Goal: Find specific page/section

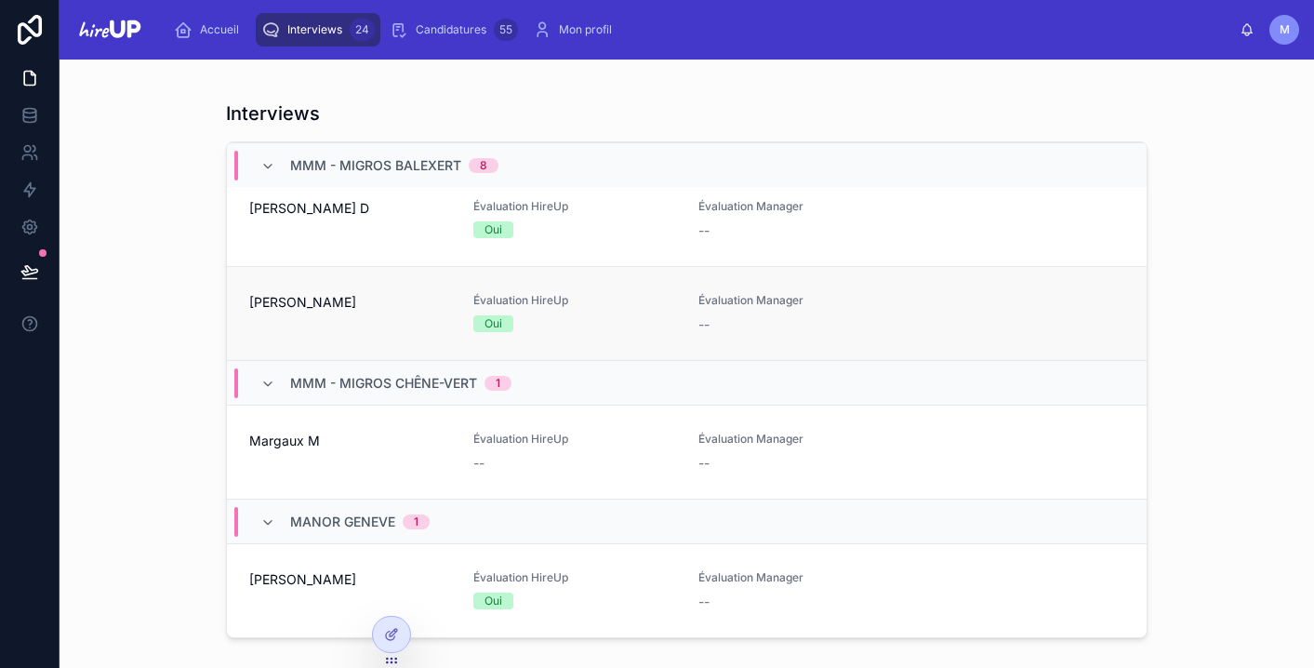
scroll to position [2206, 0]
click at [395, 314] on div "[PERSON_NAME]" at bounding box center [350, 313] width 202 height 41
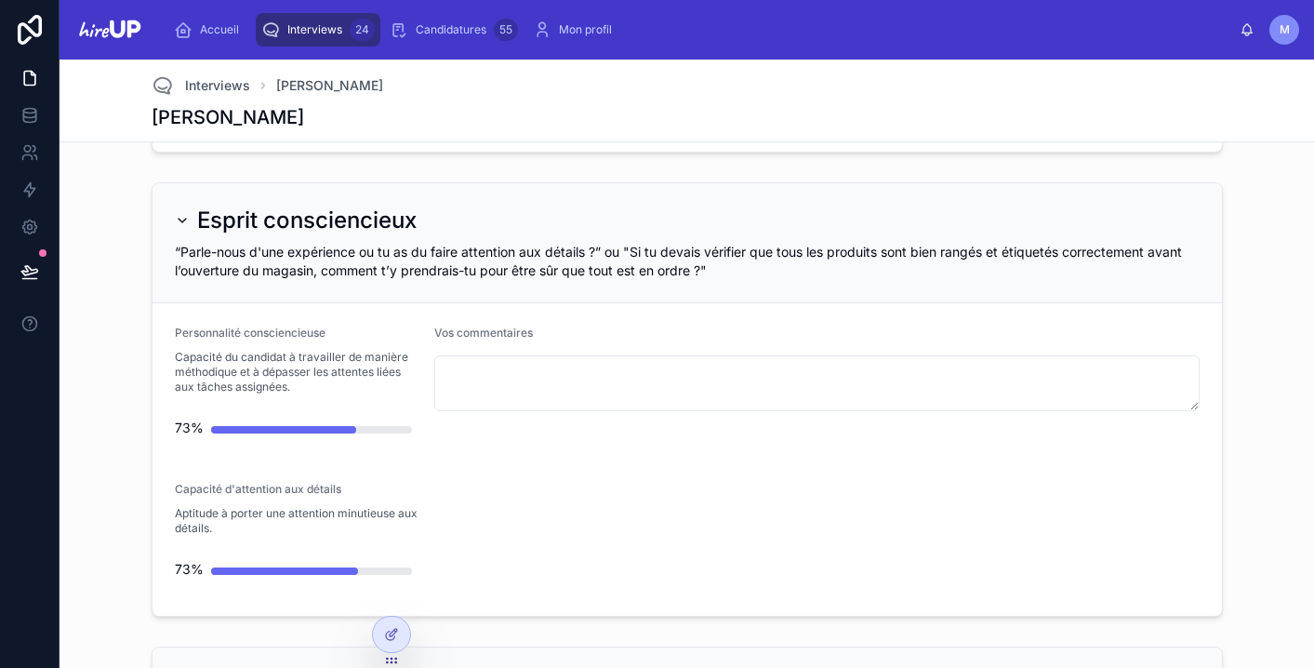
scroll to position [1060, 0]
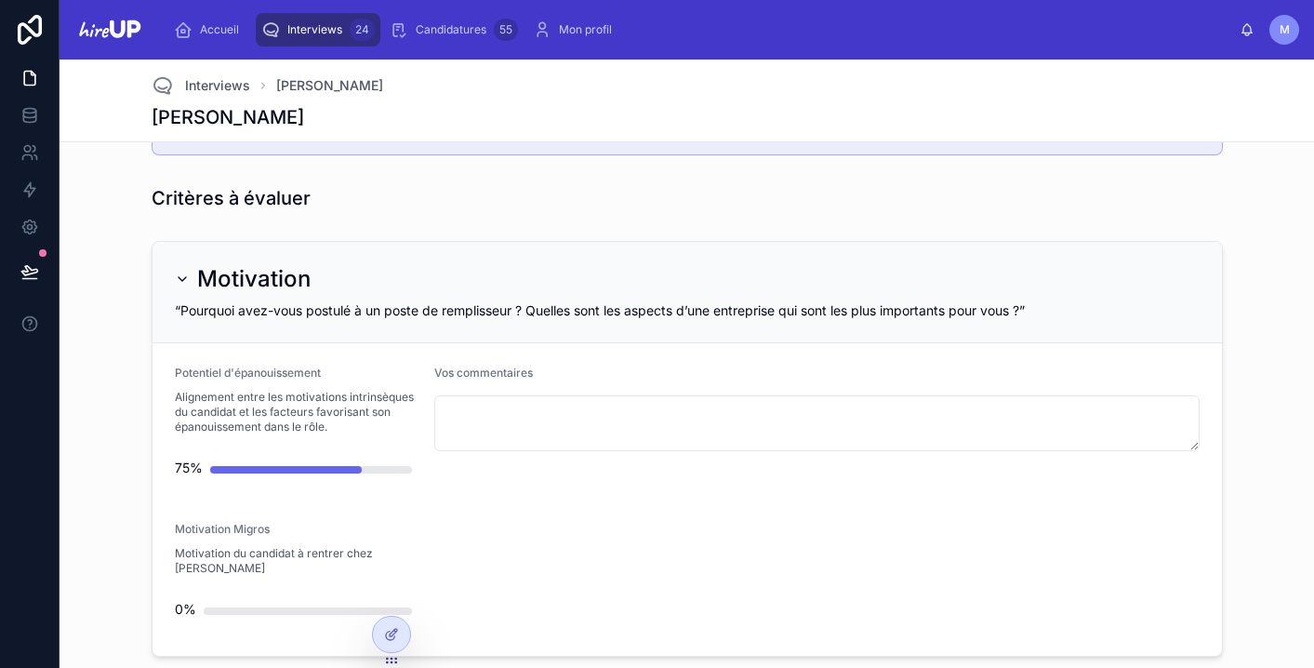
click at [321, 32] on span "Interviews" at bounding box center [314, 29] width 55 height 15
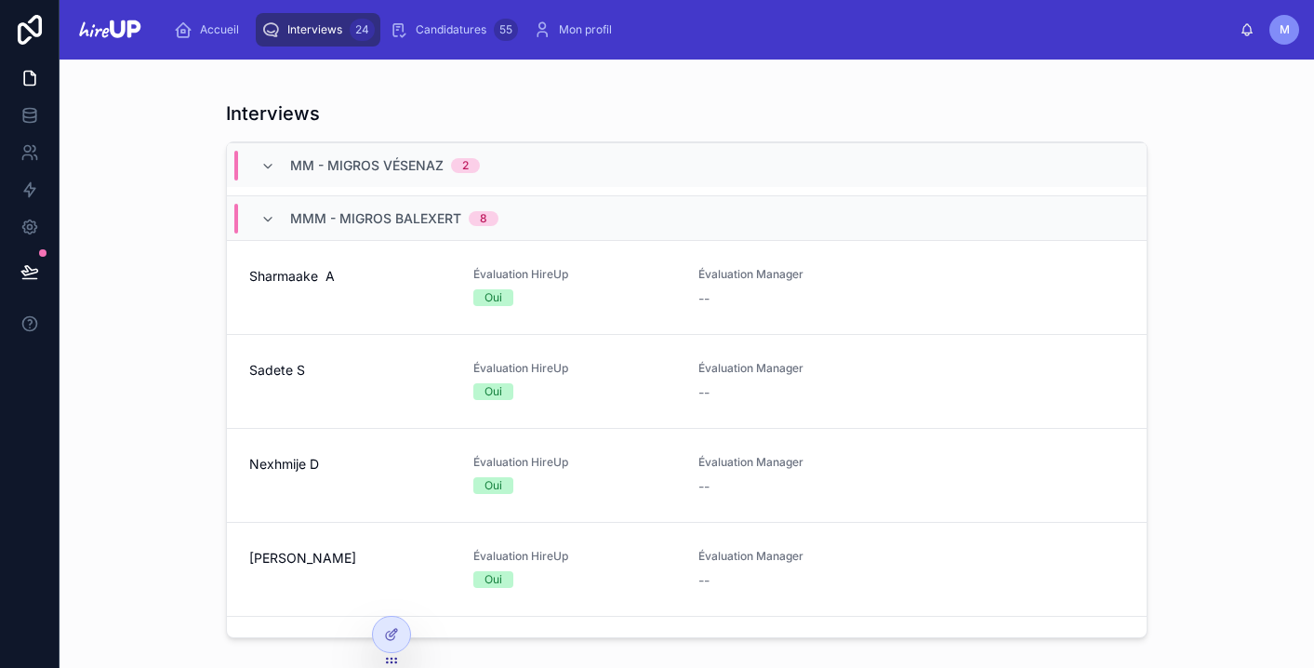
scroll to position [1574, 0]
click at [25, 116] on icon at bounding box center [29, 114] width 12 height 7
